Goal: Task Accomplishment & Management: Complete application form

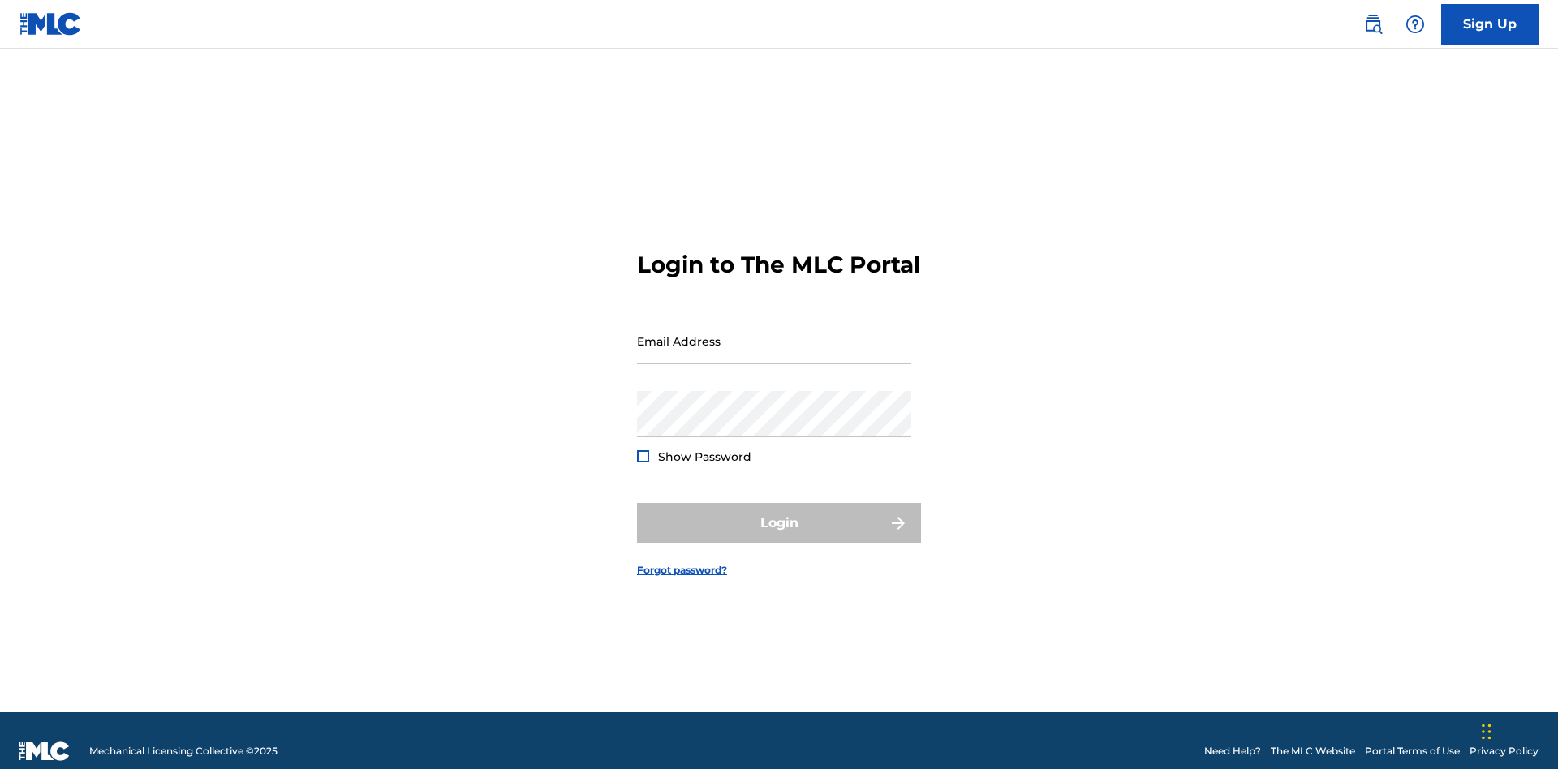
scroll to position [21, 0]
click at [1489, 24] on link "Sign Up" at bounding box center [1489, 24] width 97 height 41
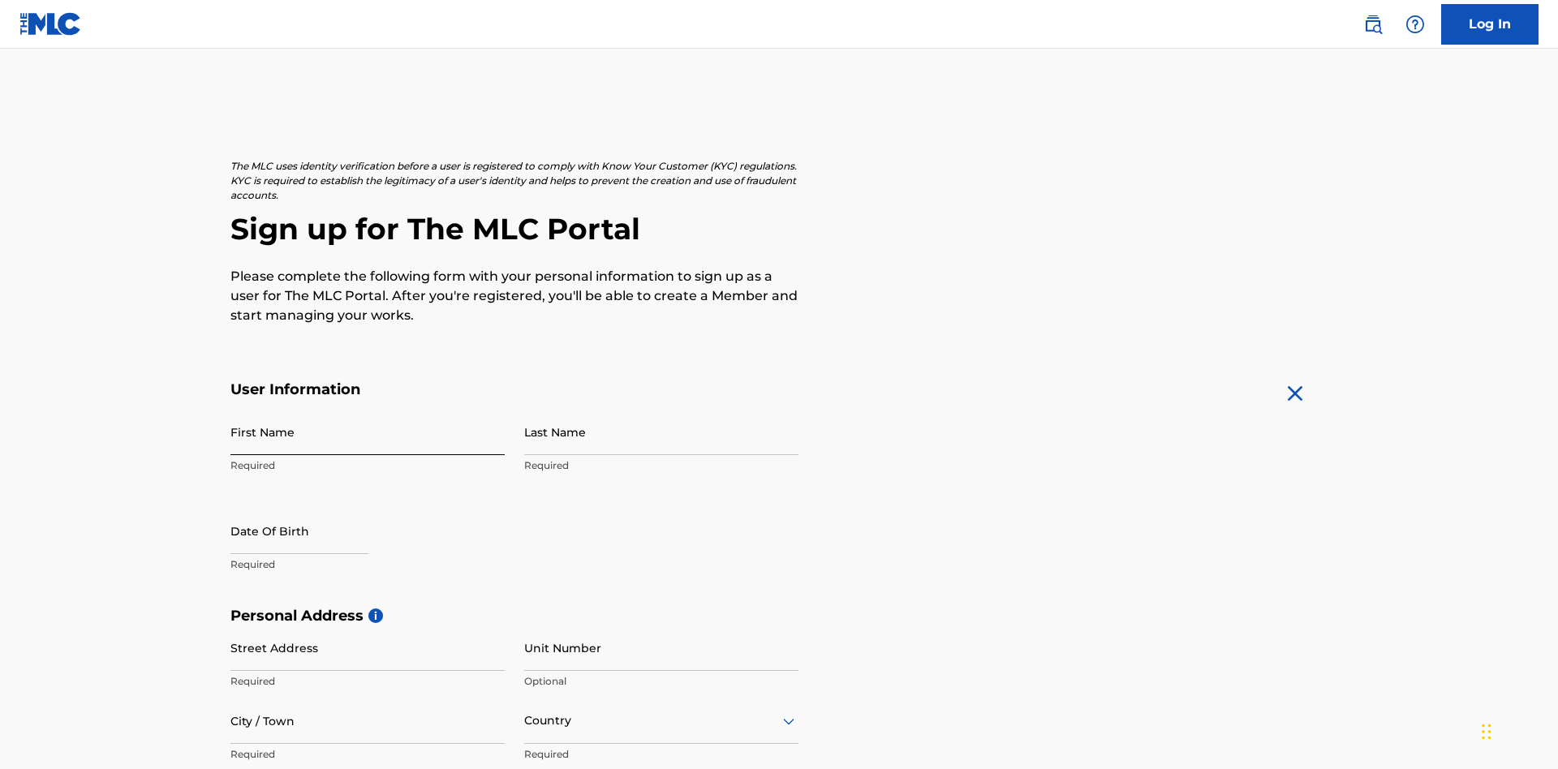
click at [368, 409] on input "First Name" at bounding box center [367, 432] width 274 height 46
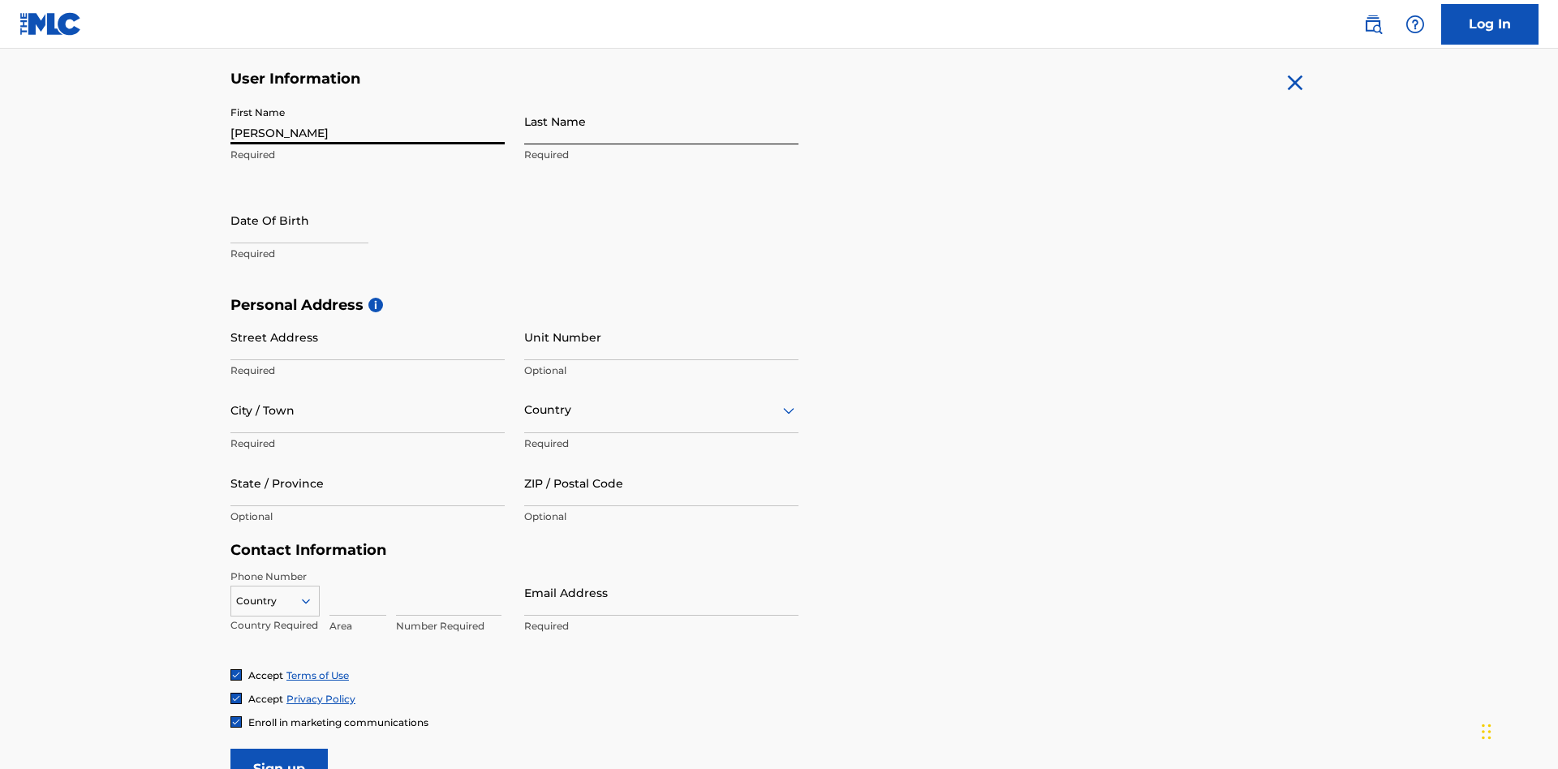
type input "[PERSON_NAME]"
click at [661, 121] on input "Last Name" at bounding box center [661, 121] width 274 height 46
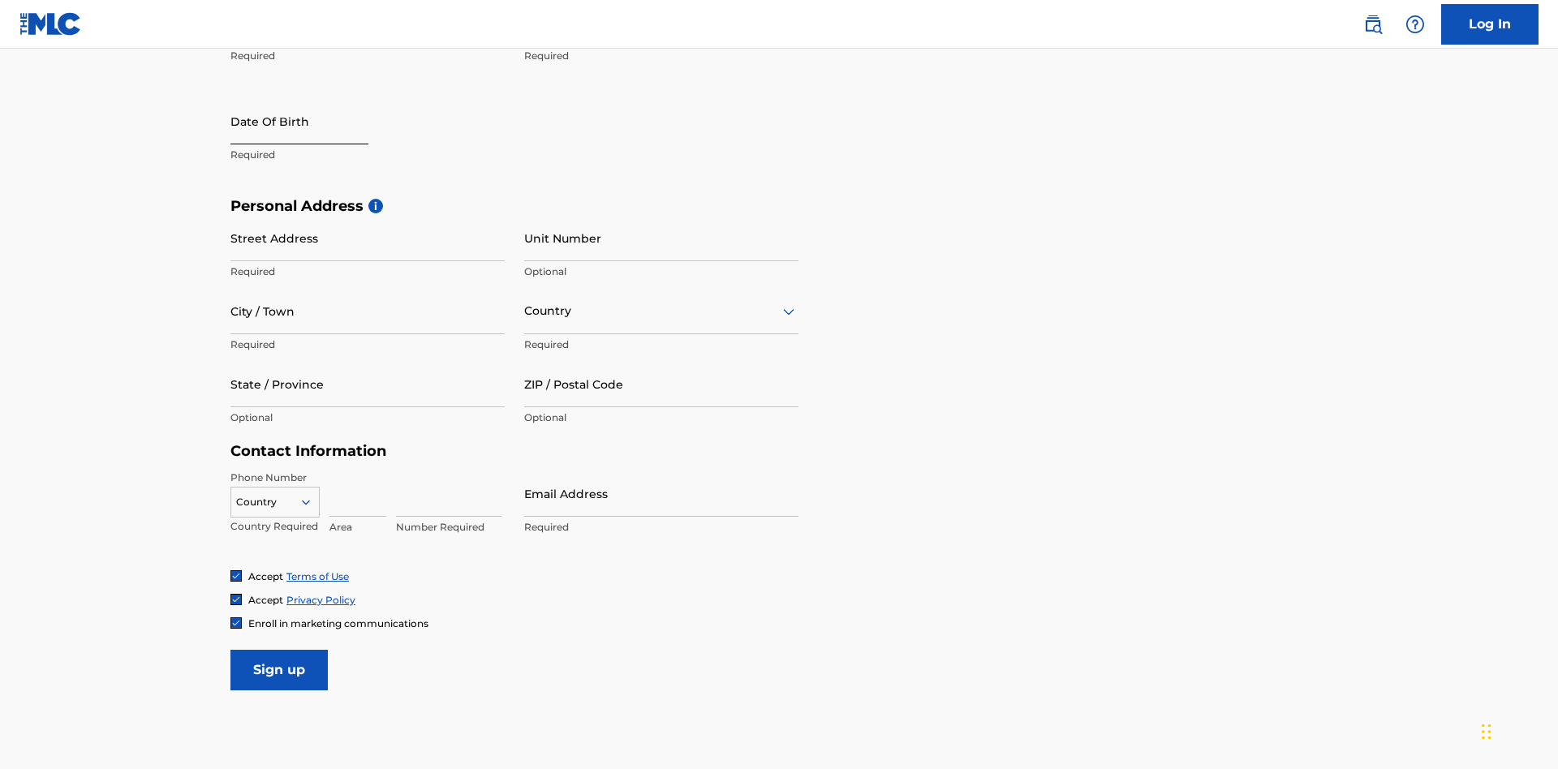
type input "Ribble"
click at [312, 123] on input "text" at bounding box center [299, 121] width 138 height 46
select select "8"
select select "2025"
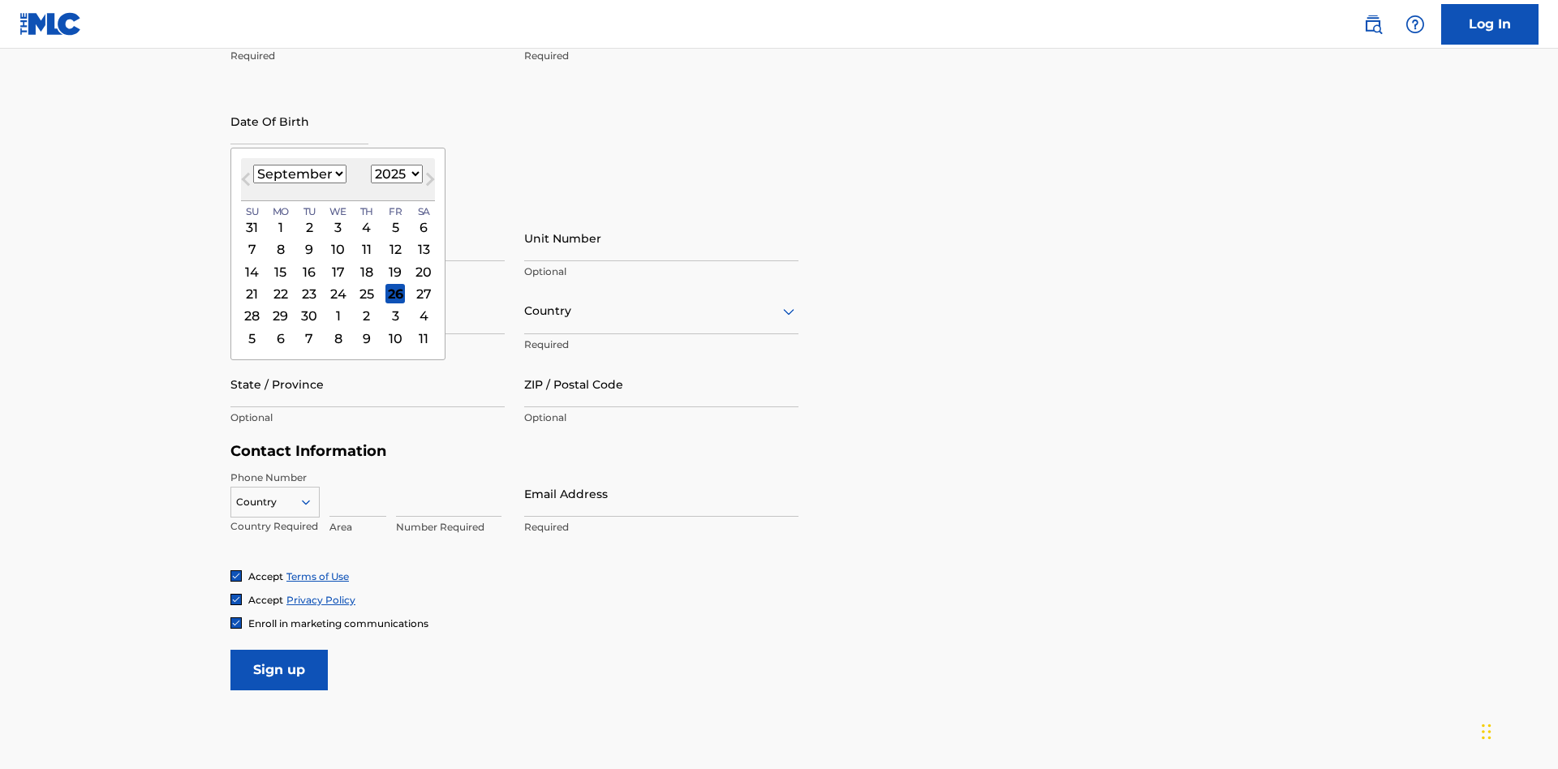
click at [299, 174] on select "January February March April May June July August September October November De…" at bounding box center [299, 174] width 93 height 19
select select "0"
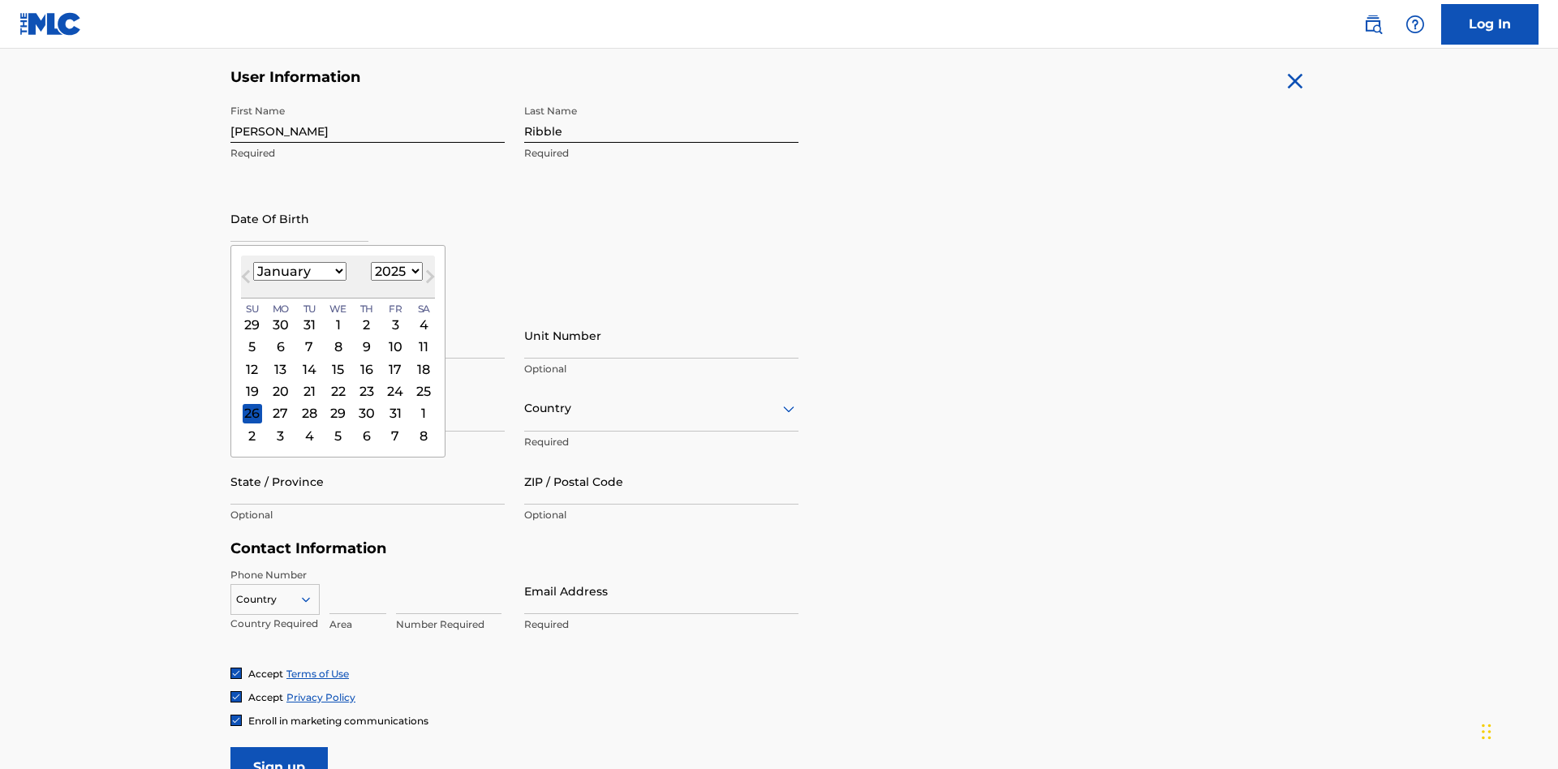
click at [394, 271] on select "1900 1901 1902 1903 1904 1905 1906 1907 1908 1909 1910 1911 1912 1913 1914 1915…" at bounding box center [397, 271] width 52 height 19
select select "1985"
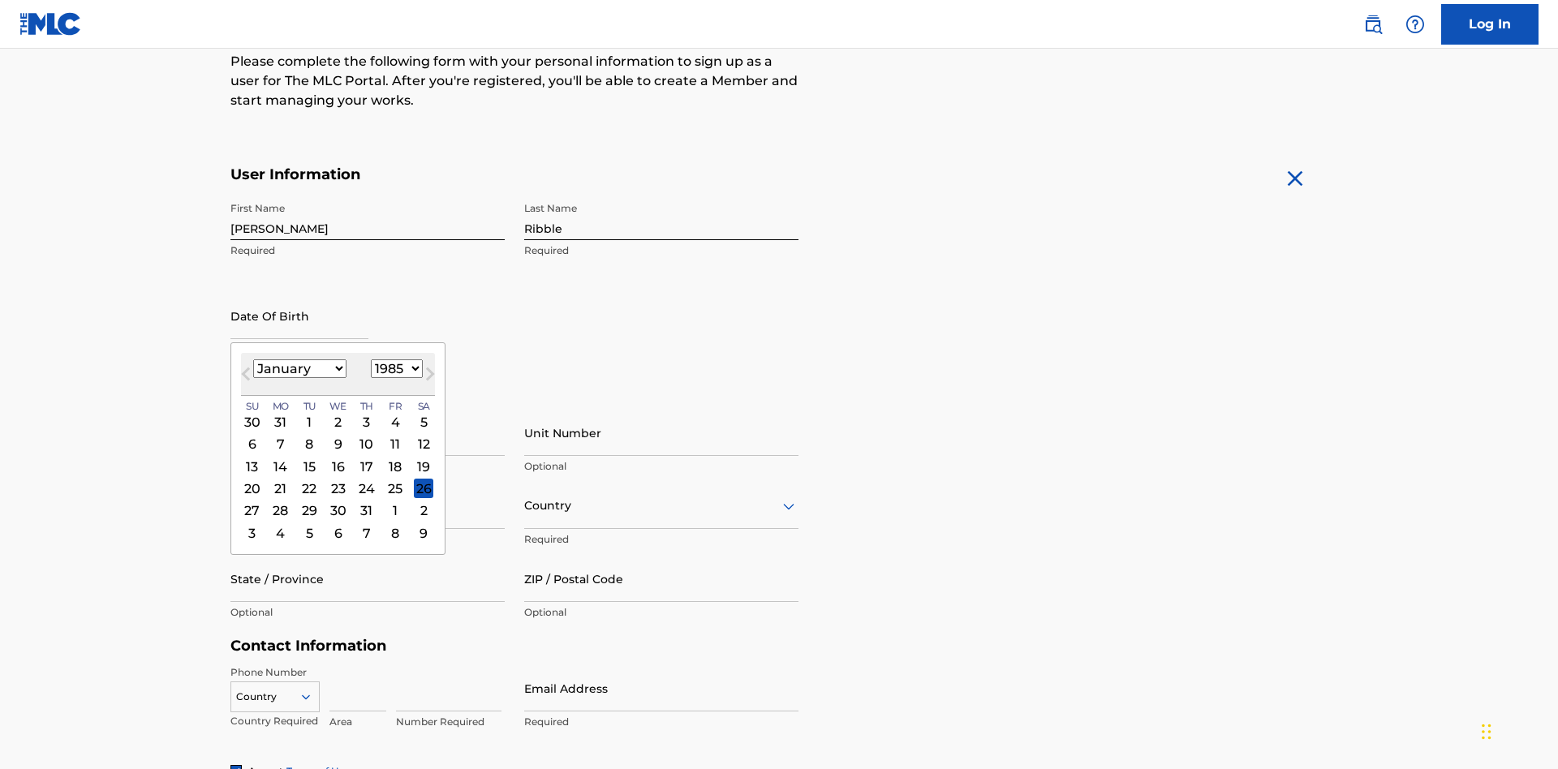
click at [394, 368] on select "1900 1901 1902 1903 1904 1905 1906 1907 1908 1909 1910 1911 1912 1913 1914 1915…" at bounding box center [397, 368] width 52 height 19
click at [308, 435] on div "8" at bounding box center [308, 444] width 19 height 19
type input "January 8 1985"
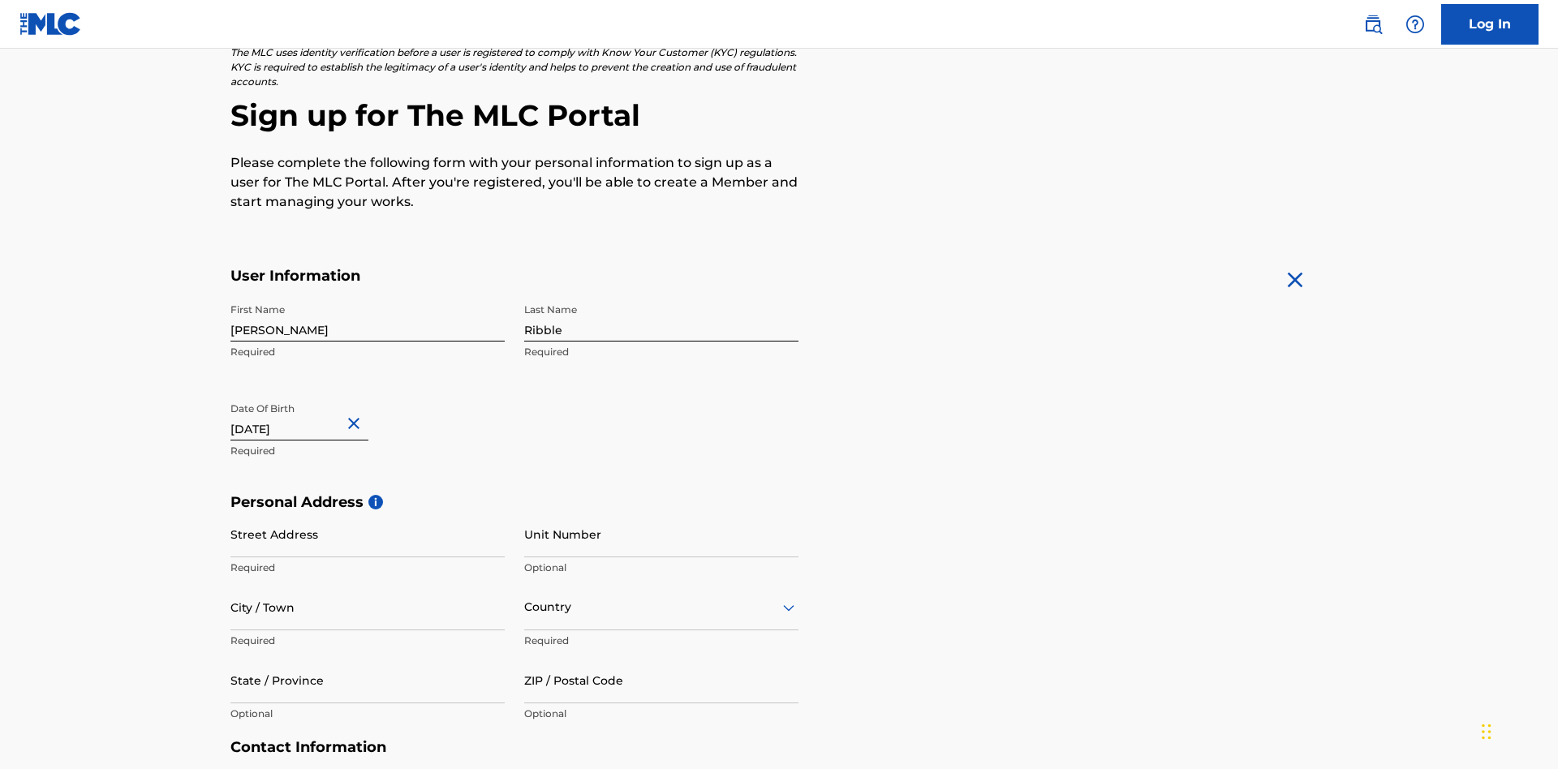
scroll to position [500, 0]
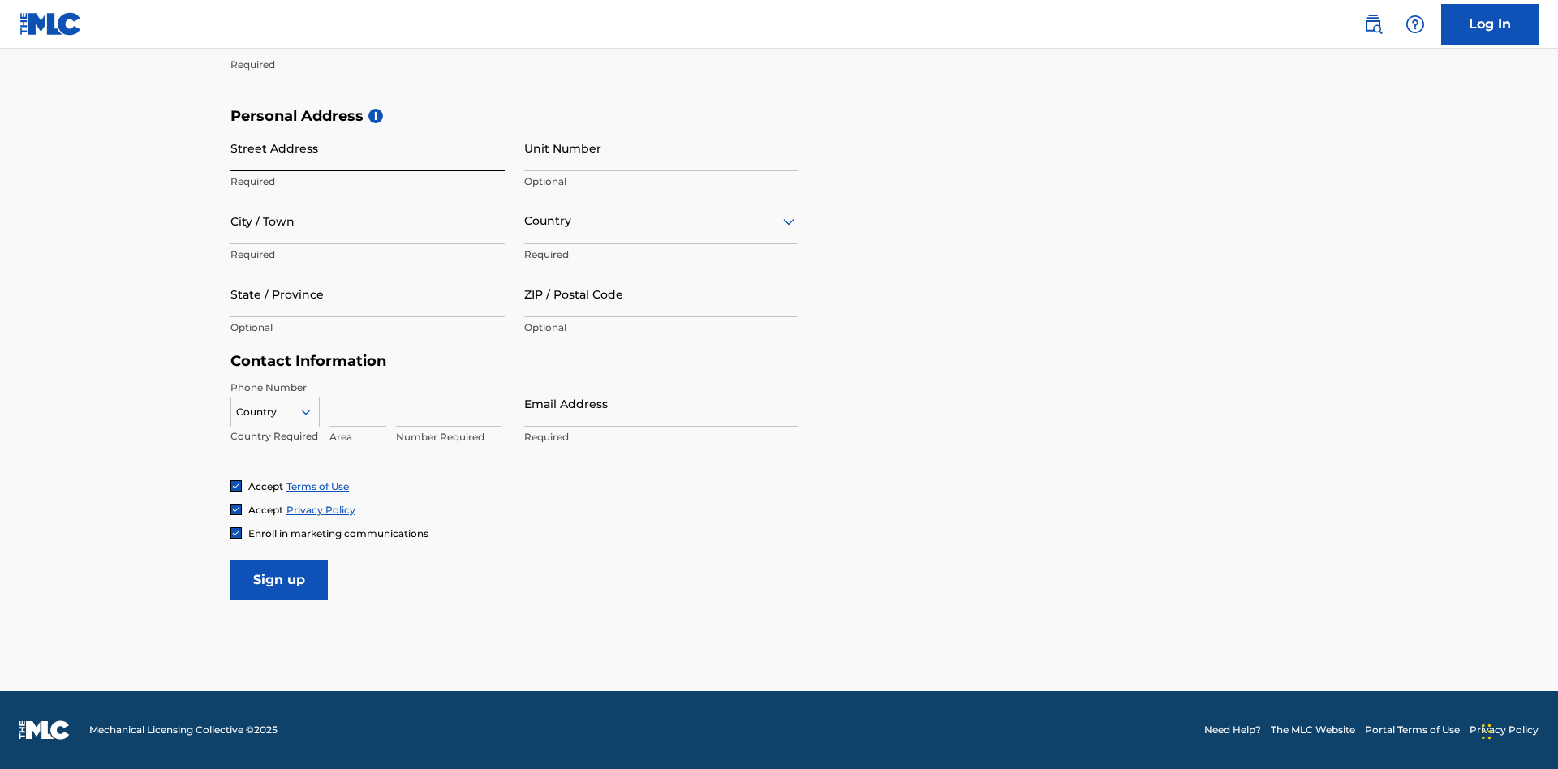
click at [368, 148] on input "Street Address" at bounding box center [367, 148] width 274 height 46
type input "9909 Elks Run Rd"
click at [368, 221] on input "City / Town" at bounding box center [367, 221] width 274 height 46
type input "Roseville"
click at [525, 221] on input "text" at bounding box center [525, 221] width 3 height 17
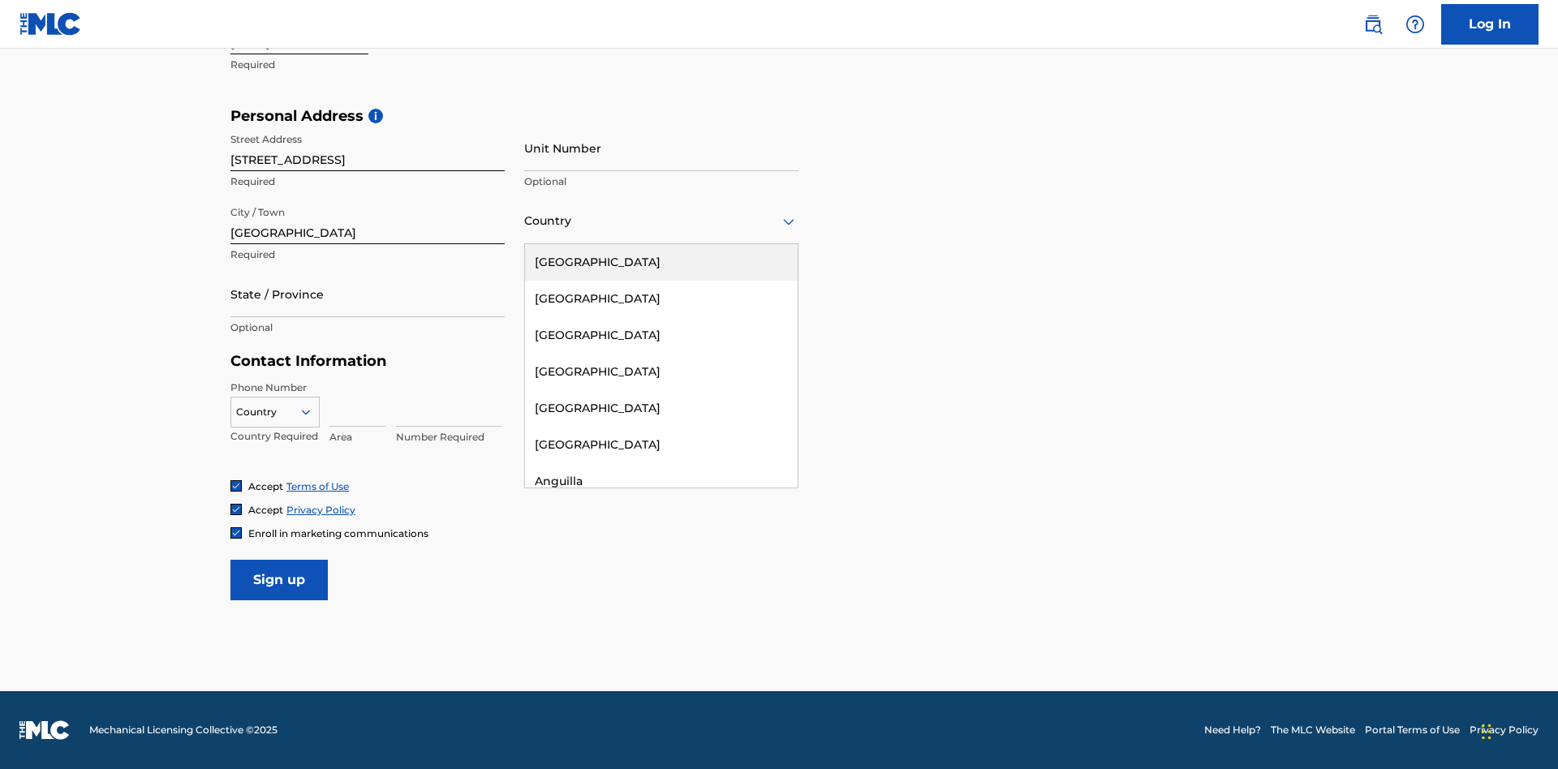
click at [661, 262] on div "United States" at bounding box center [661, 262] width 273 height 37
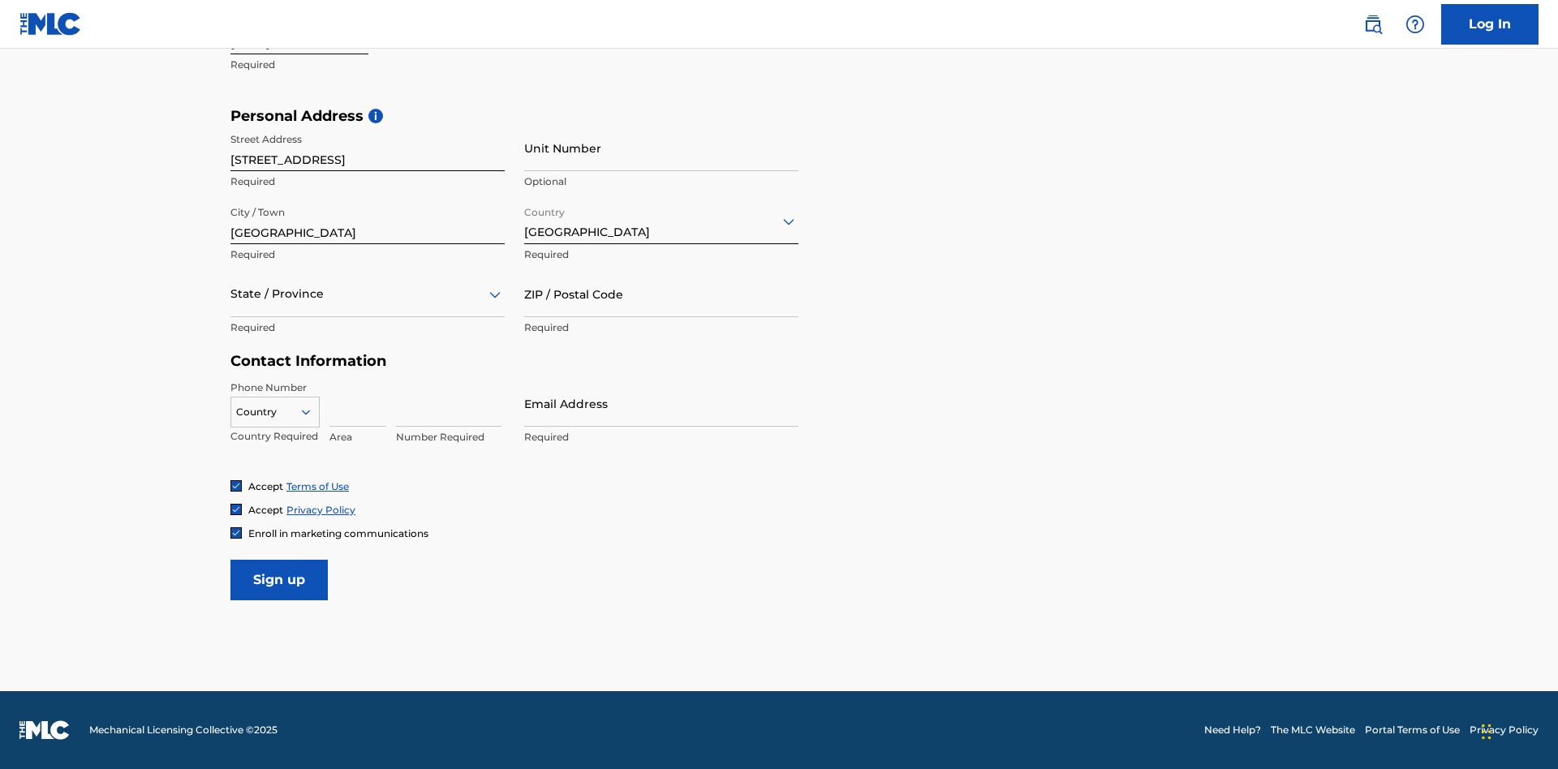
click at [368, 294] on div at bounding box center [367, 294] width 274 height 20
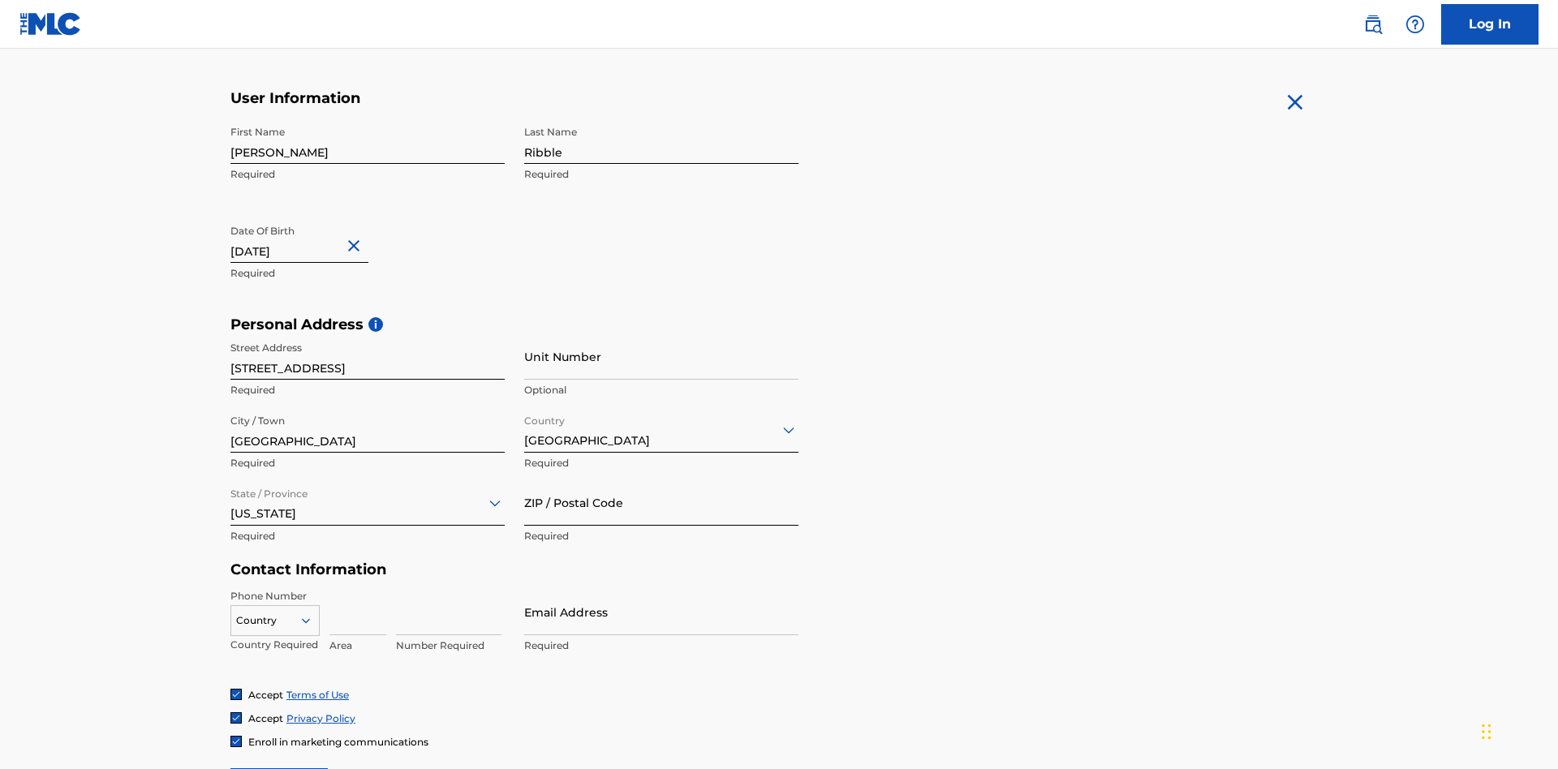
click at [661, 479] on input "ZIP / Postal Code" at bounding box center [661, 502] width 274 height 46
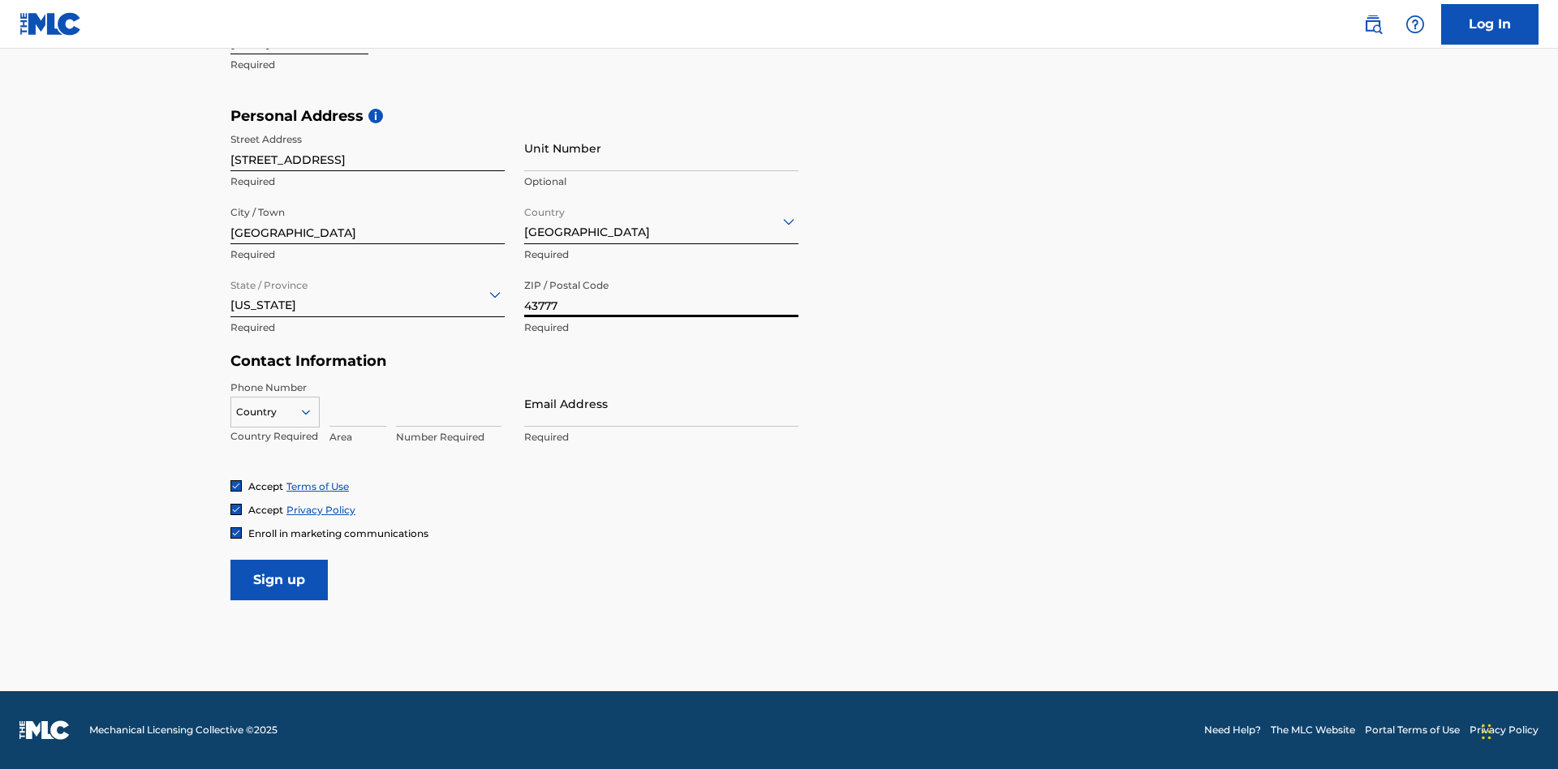
type input "43777"
click at [312, 411] on icon at bounding box center [306, 412] width 15 height 15
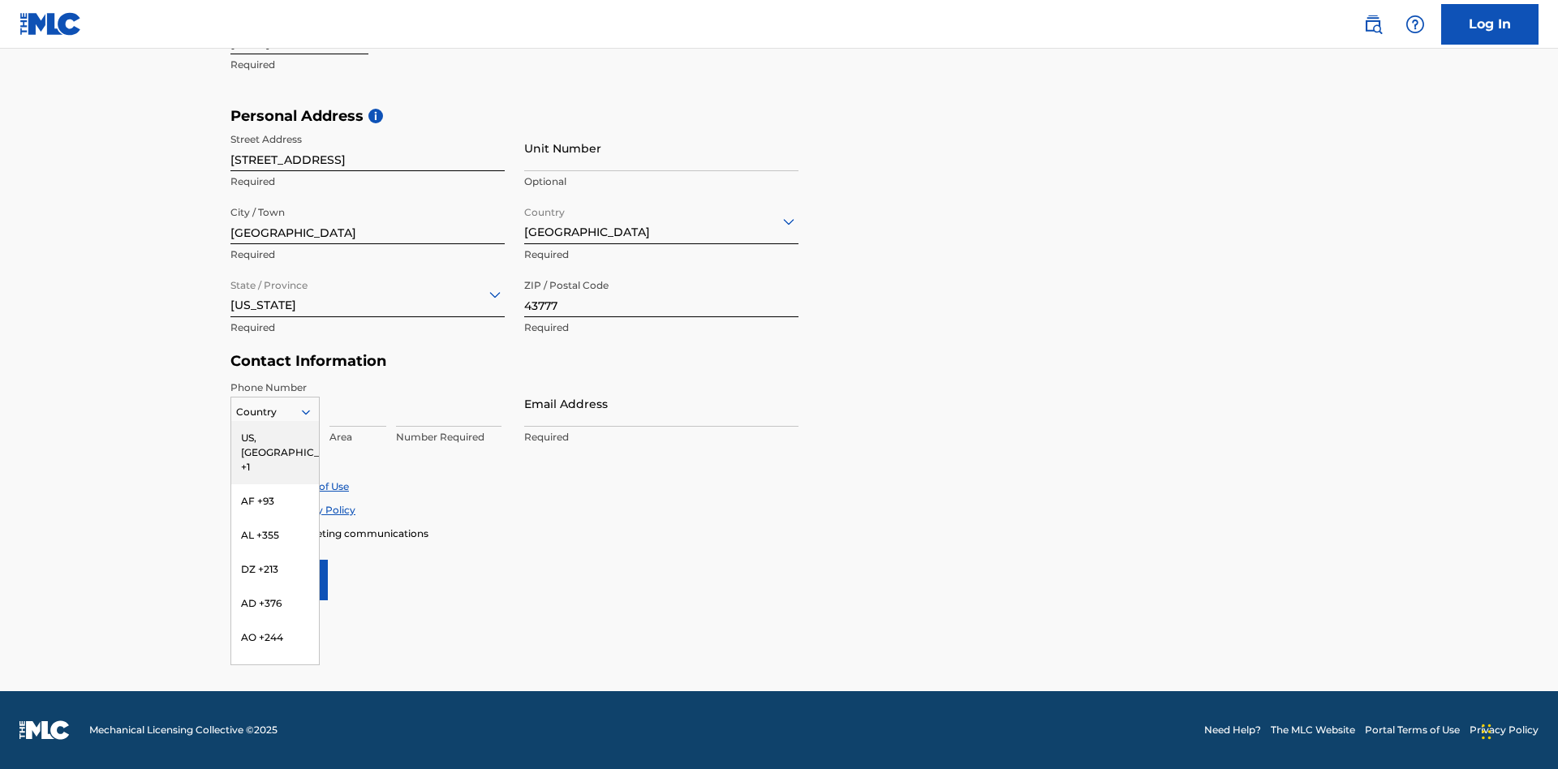
click at [275, 437] on div "US, CA +1" at bounding box center [275, 452] width 88 height 63
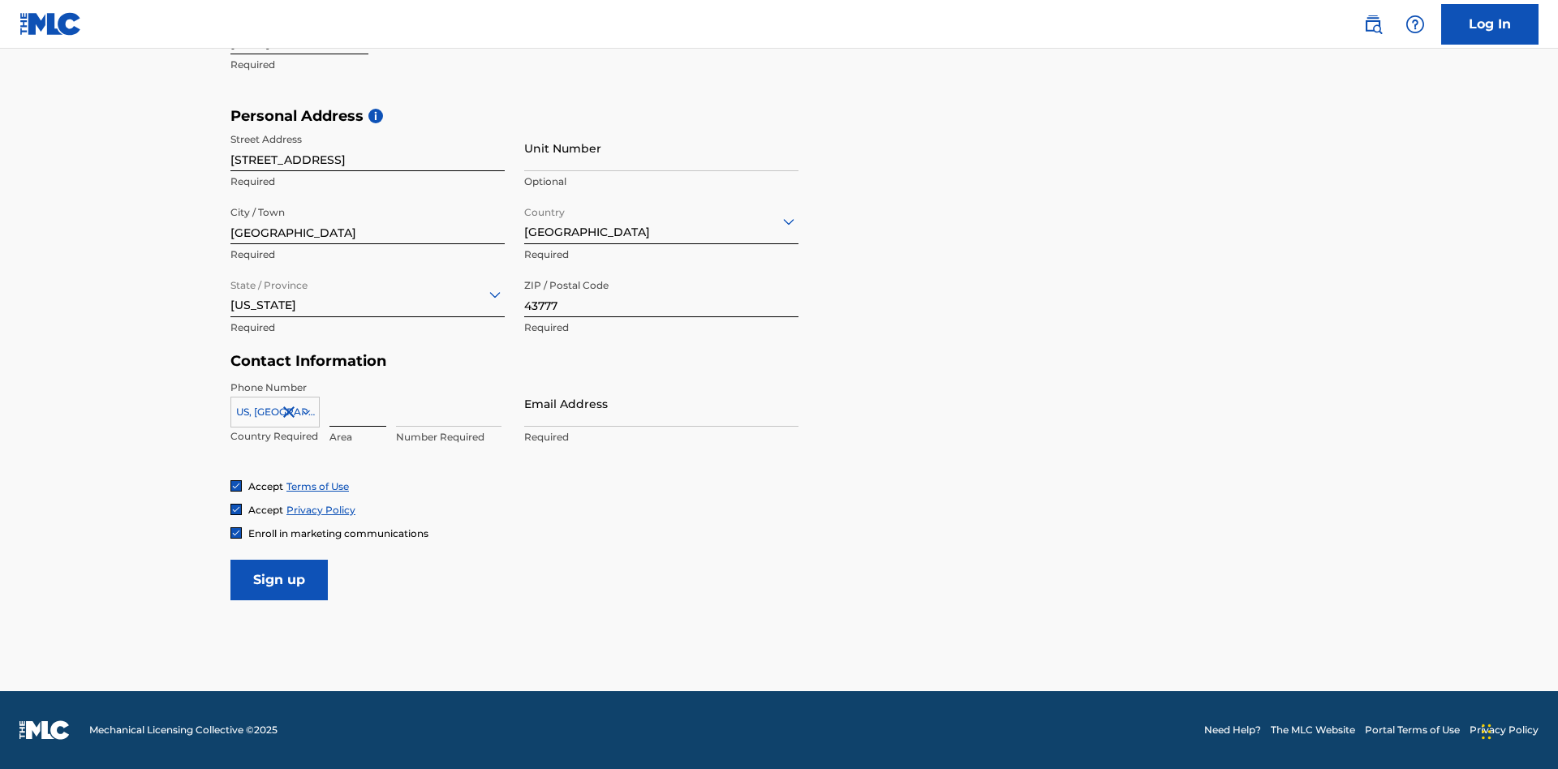
click at [358, 403] on input at bounding box center [357, 403] width 57 height 46
type input "740"
click at [449, 403] on input at bounding box center [448, 403] width 105 height 46
type input "8086351"
click at [661, 403] on input "Email Address" at bounding box center [661, 403] width 274 height 46
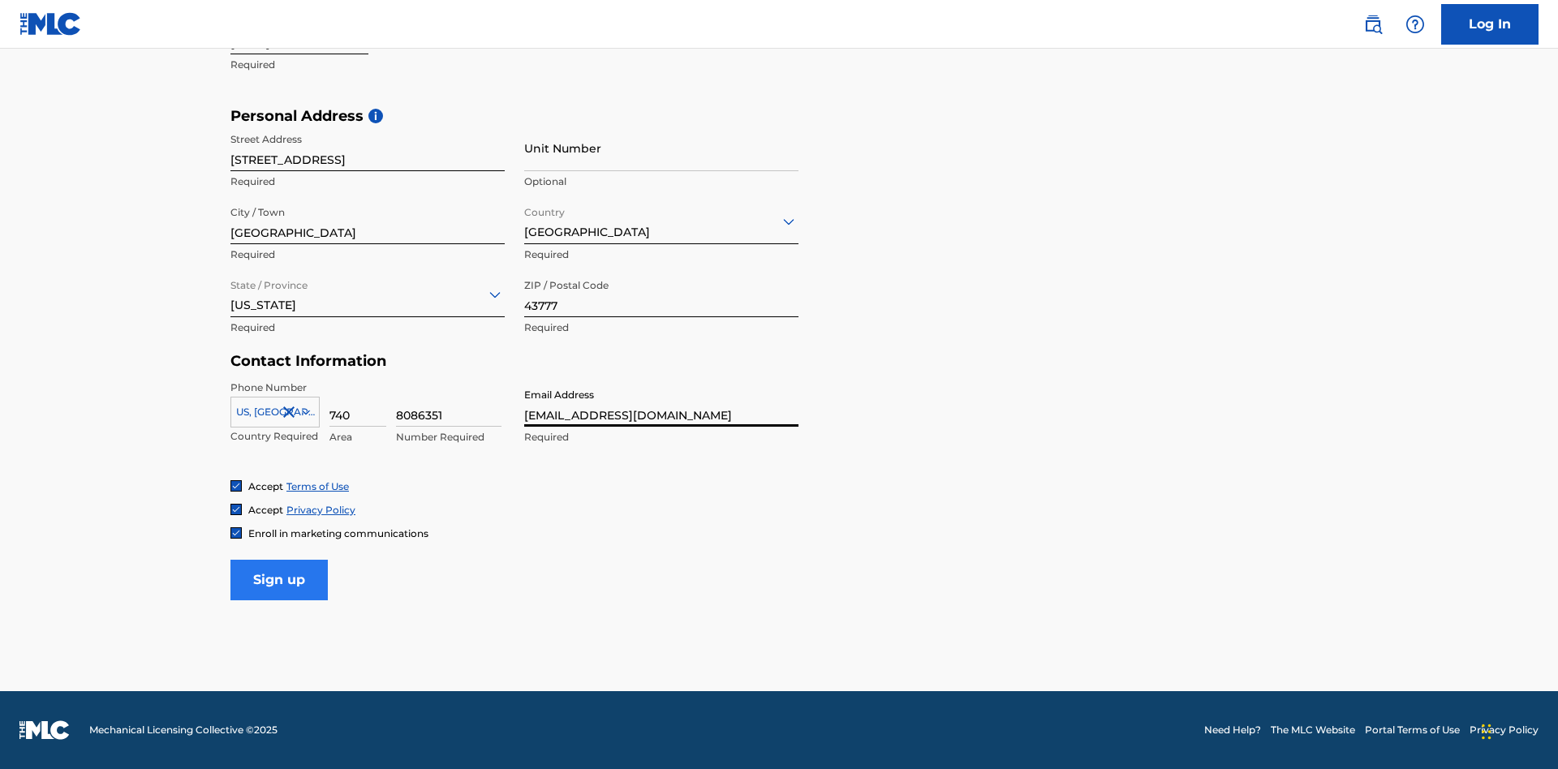
type input "[EMAIL_ADDRESS][DOMAIN_NAME]"
click at [279, 579] on input "Sign up" at bounding box center [278, 580] width 97 height 41
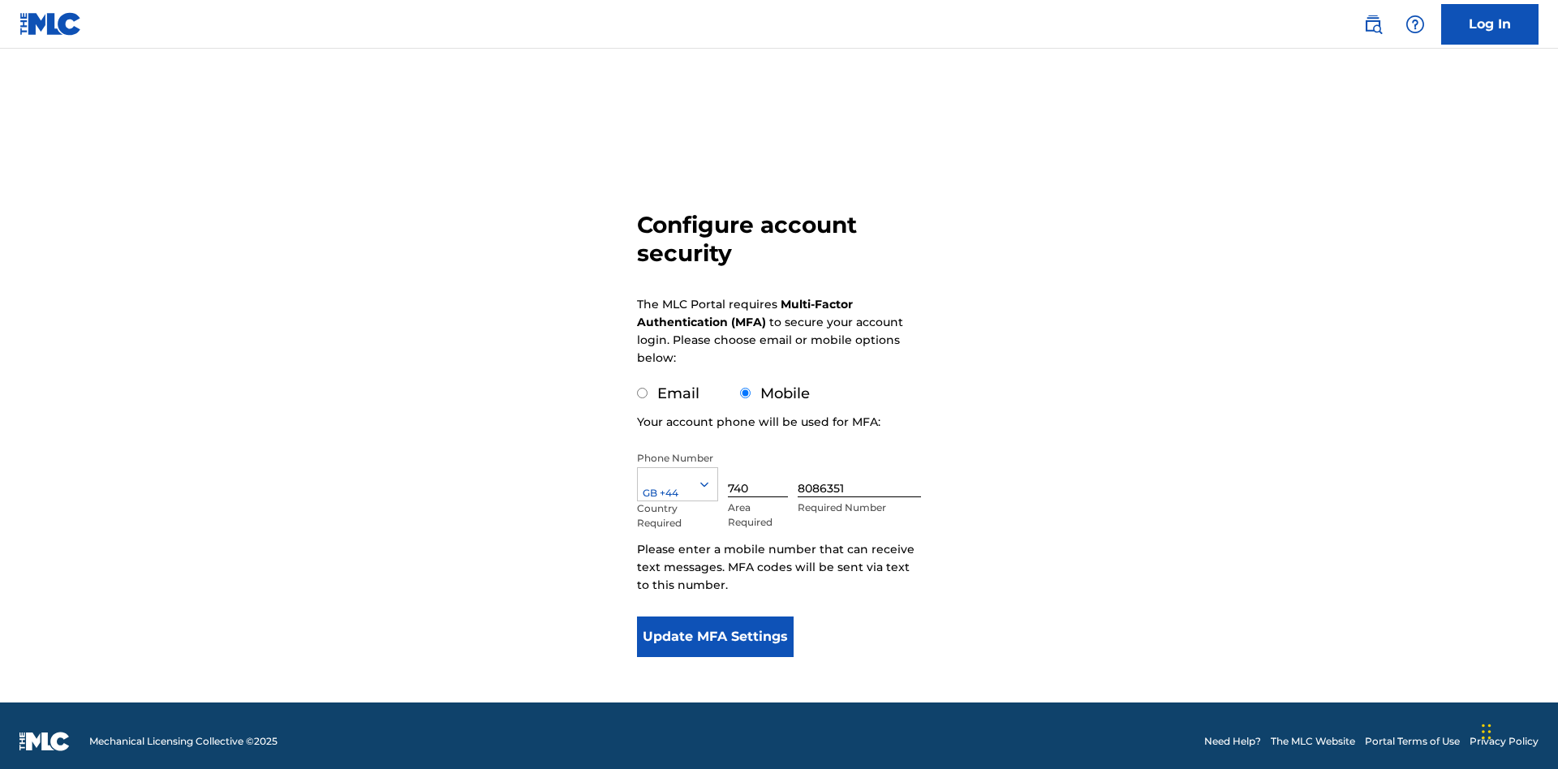
click at [761, 462] on input "740" at bounding box center [758, 474] width 60 height 46
click at [862, 462] on input "8086351" at bounding box center [858, 474] width 123 height 46
click at [715, 625] on button "Update MFA Settings" at bounding box center [715, 637] width 157 height 41
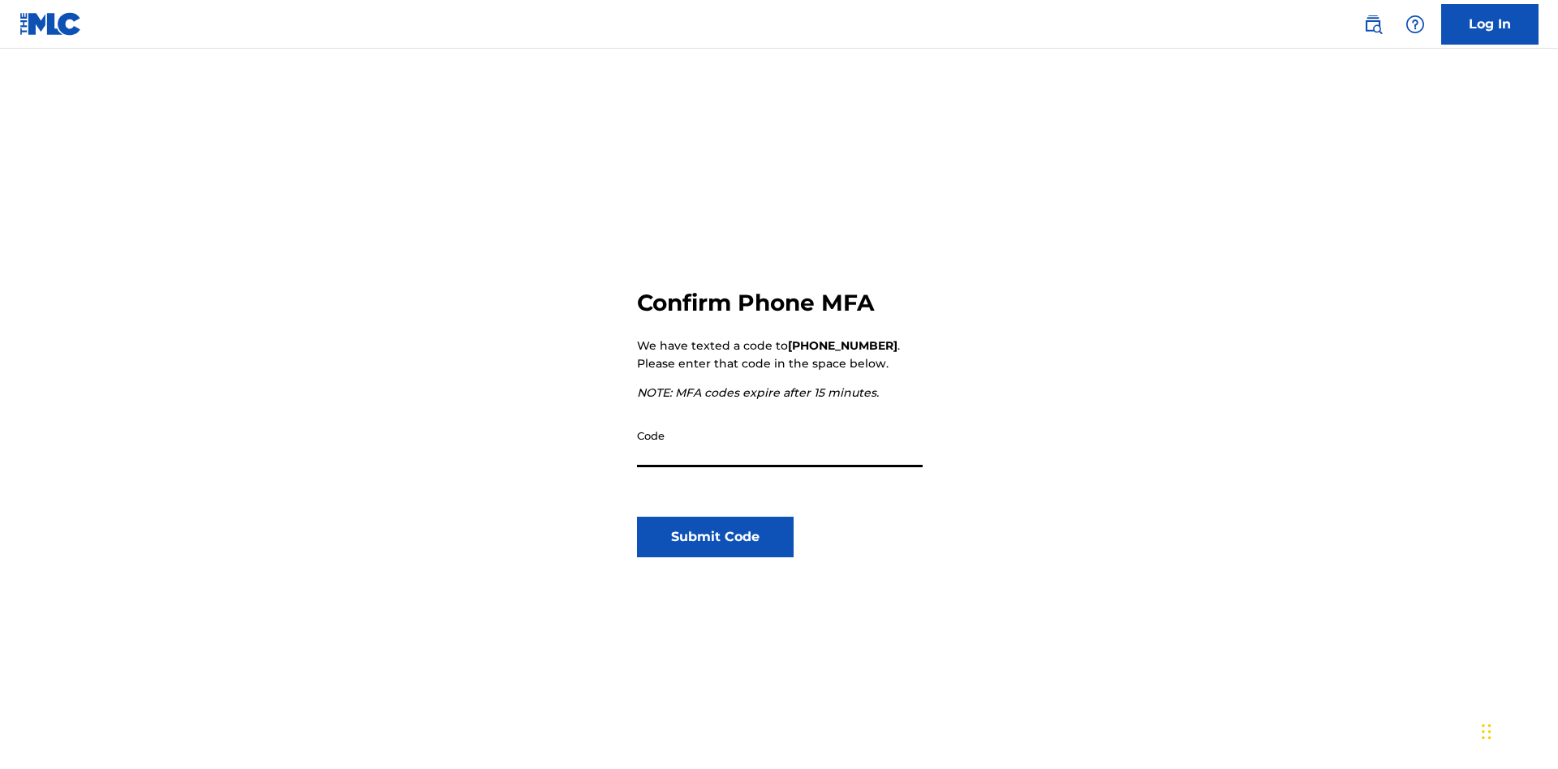
scroll to position [169, 0]
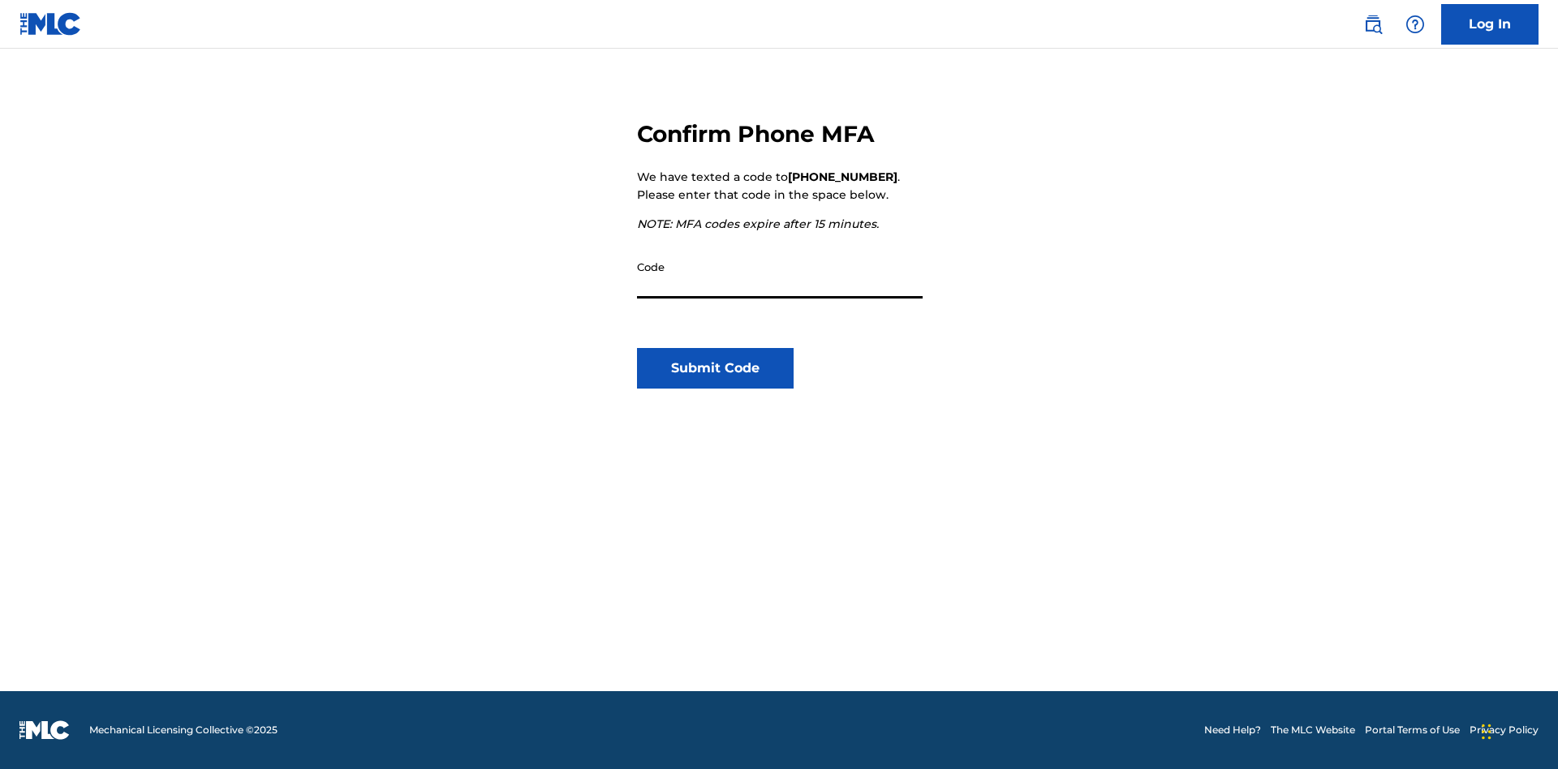
click at [780, 275] on input "Code" at bounding box center [780, 275] width 286 height 46
click at [715, 368] on button "Submit Code" at bounding box center [715, 368] width 157 height 41
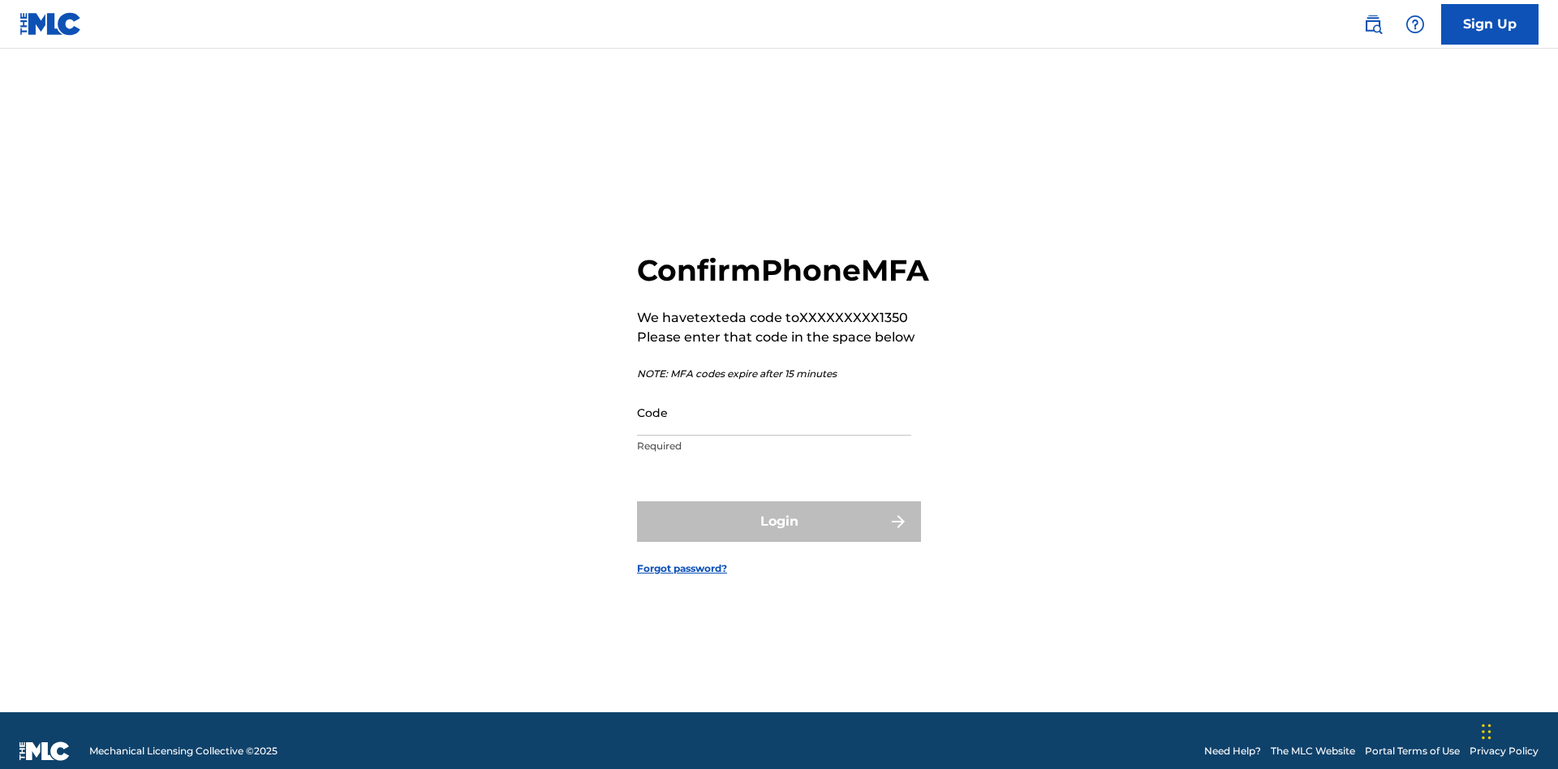
click at [774, 409] on input "Code" at bounding box center [774, 412] width 274 height 46
click at [779, 518] on button "Login" at bounding box center [779, 521] width 284 height 41
